Goal: Transaction & Acquisition: Obtain resource

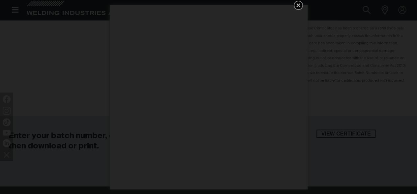
scroll to position [99, 0]
click at [298, 3] on icon "Get 5 WIA Welding Guides Free!" at bounding box center [298, 5] width 8 height 8
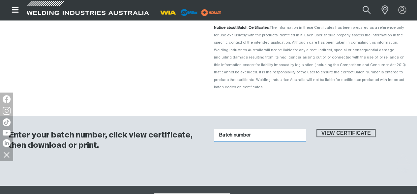
click at [279, 129] on input "Batch number" at bounding box center [260, 135] width 92 height 13
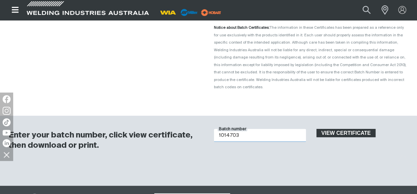
type input "1014703"
click at [328, 129] on span "View certificate" at bounding box center [346, 133] width 58 height 9
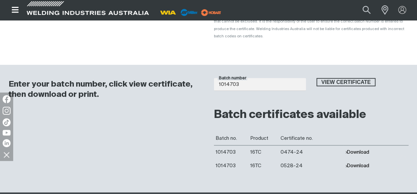
scroll to position [165, 0]
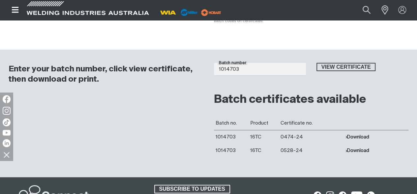
click at [354, 134] on button "Download" at bounding box center [357, 137] width 24 height 6
click at [353, 134] on button "Download" at bounding box center [357, 137] width 24 height 6
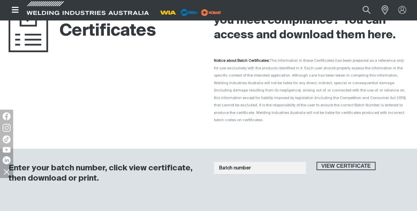
scroll to position [99, 0]
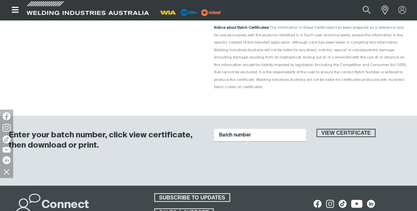
click at [270, 131] on input "Batch number" at bounding box center [260, 135] width 92 height 13
type input "1015650"
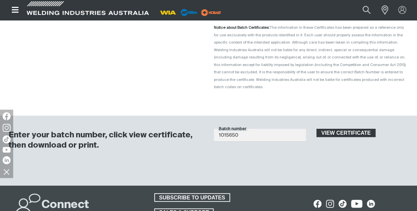
click at [341, 129] on span "View certificate" at bounding box center [346, 133] width 58 height 9
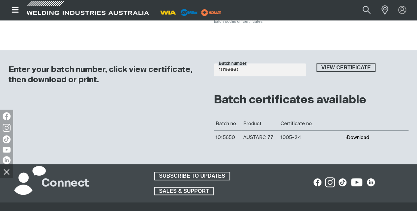
scroll to position [165, 0]
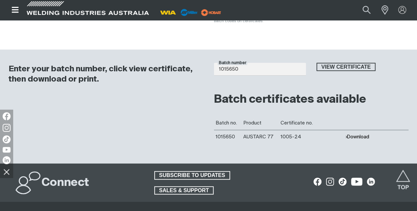
drag, startPoint x: 337, startPoint y: 158, endPoint x: 339, endPoint y: 151, distance: 7.5
drag, startPoint x: 339, startPoint y: 151, endPoint x: 356, endPoint y: 128, distance: 28.4
click at [356, 134] on button "Download" at bounding box center [357, 137] width 24 height 6
